Goal: Leave review/rating: Leave review/rating

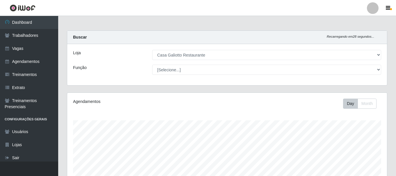
select select "279"
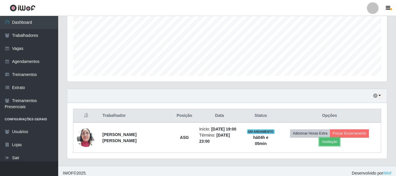
click at [340, 138] on button "Avaliação" at bounding box center [329, 142] width 21 height 8
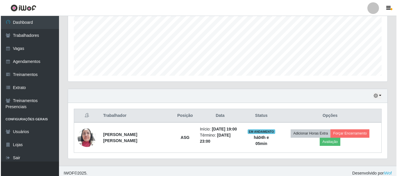
scroll to position [121, 317]
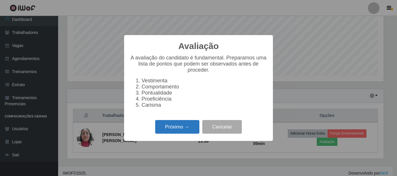
click at [167, 126] on button "Próximo →" at bounding box center [177, 127] width 44 height 14
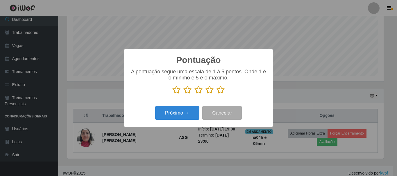
scroll to position [290642, 290446]
click at [221, 91] on icon at bounding box center [221, 90] width 8 height 9
click at [217, 94] on input "radio" at bounding box center [217, 94] width 0 height 0
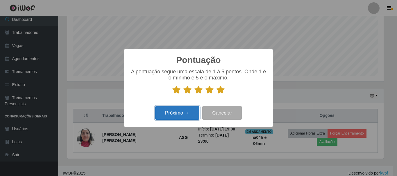
click at [181, 112] on button "Próximo →" at bounding box center [177, 113] width 44 height 14
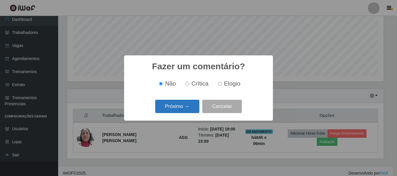
click at [185, 108] on button "Próximo →" at bounding box center [177, 107] width 44 height 14
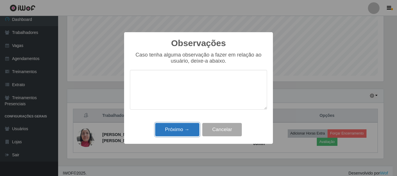
click at [179, 126] on button "Próximo →" at bounding box center [177, 130] width 44 height 14
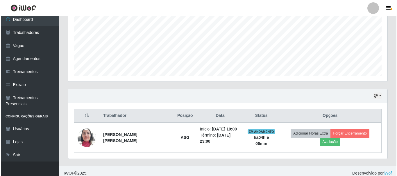
scroll to position [121, 320]
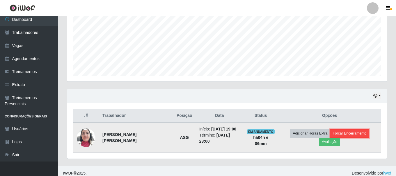
click at [330, 135] on button "Forçar Encerramento" at bounding box center [349, 134] width 39 height 8
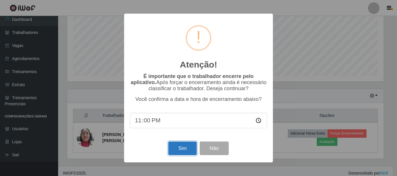
click at [178, 146] on button "Sim" at bounding box center [182, 149] width 28 height 14
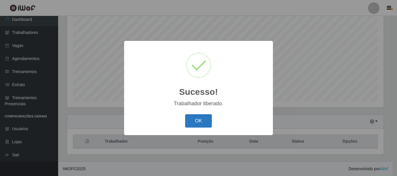
click at [189, 122] on button "OK" at bounding box center [198, 122] width 27 height 14
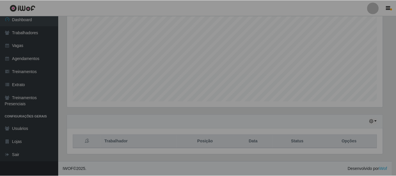
scroll to position [121, 320]
